Goal: Find specific page/section: Find specific page/section

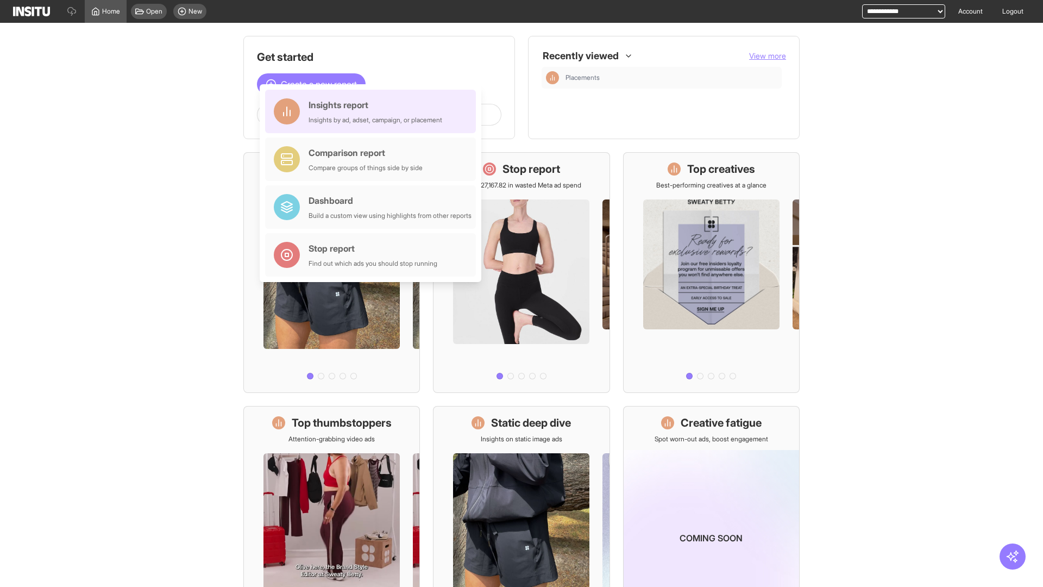
click at [373, 111] on div "Insights report Insights by ad, adset, campaign, or placement" at bounding box center [375, 111] width 134 height 26
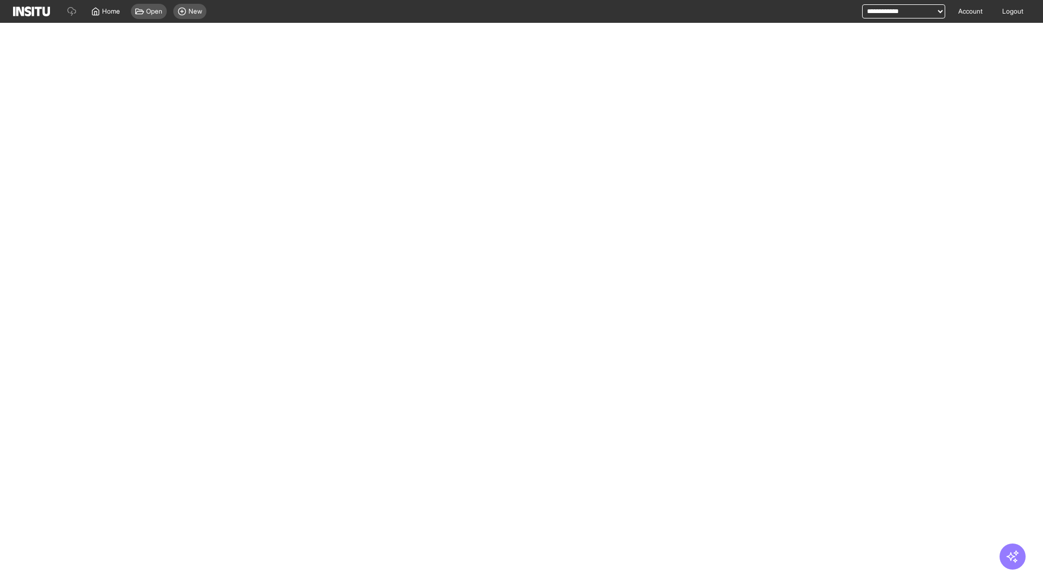
select select "**"
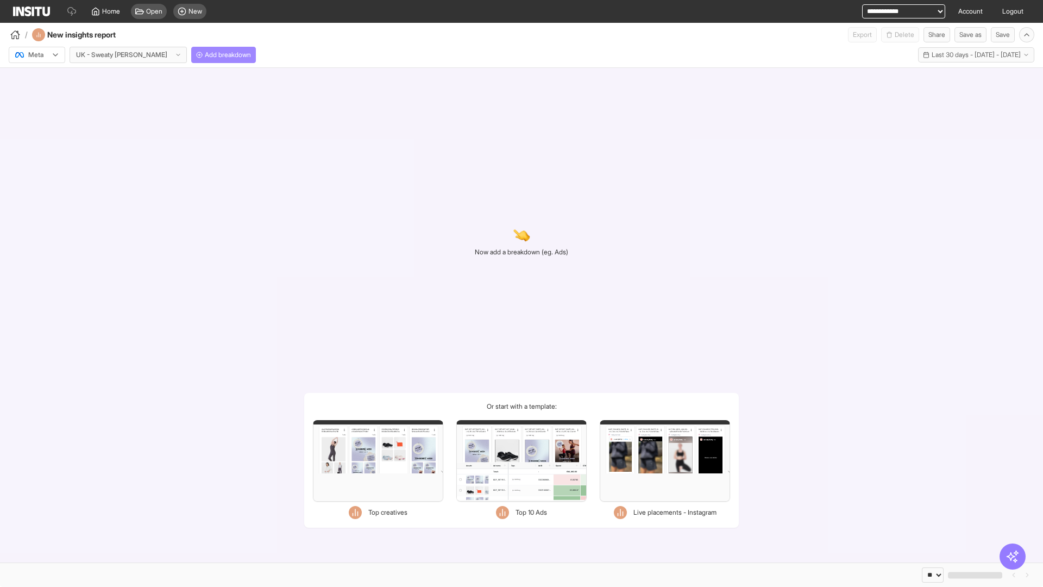
click at [205, 55] on span "Add breakdown" at bounding box center [228, 55] width 46 height 9
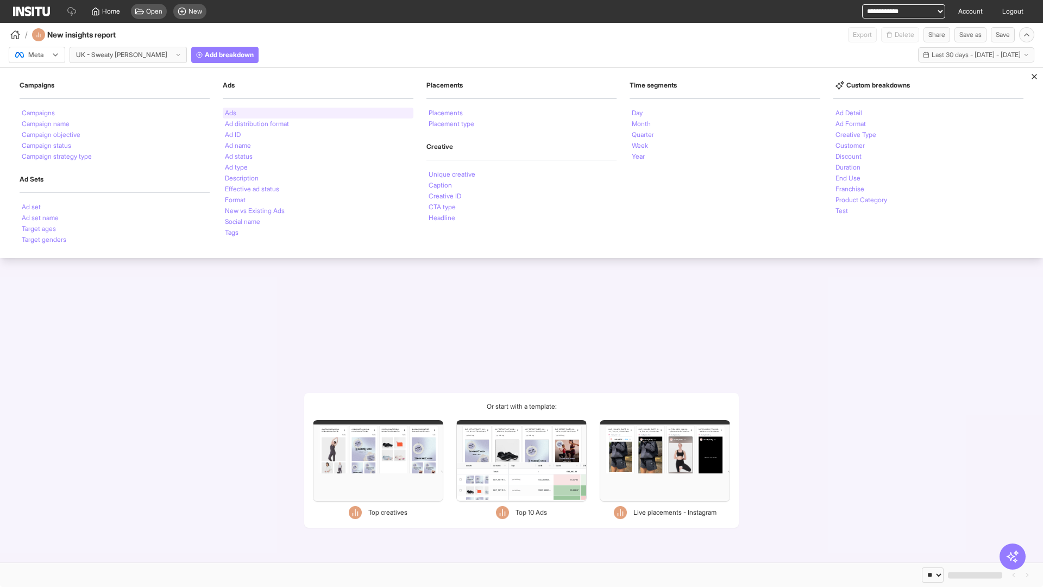
click at [230, 113] on li "Ads" at bounding box center [230, 113] width 11 height 7
